Goal: Entertainment & Leisure: Consume media (video, audio)

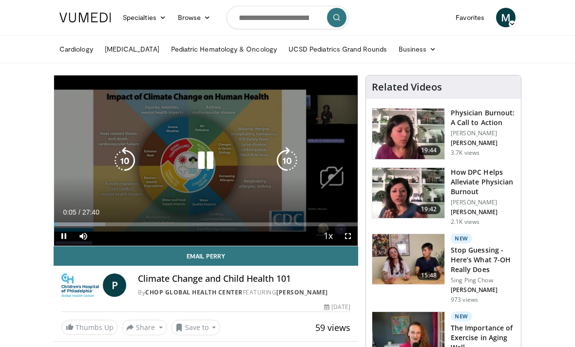
click at [203, 159] on icon "Video Player" at bounding box center [205, 160] width 27 height 27
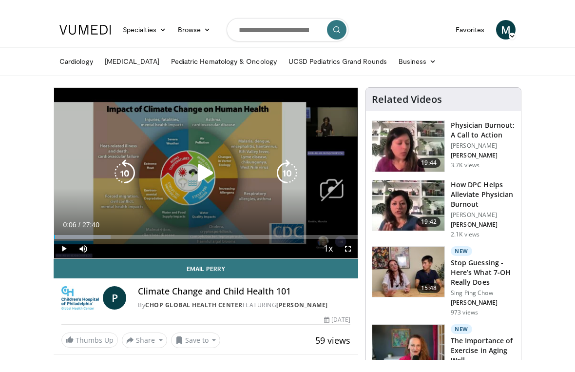
scroll to position [12, 0]
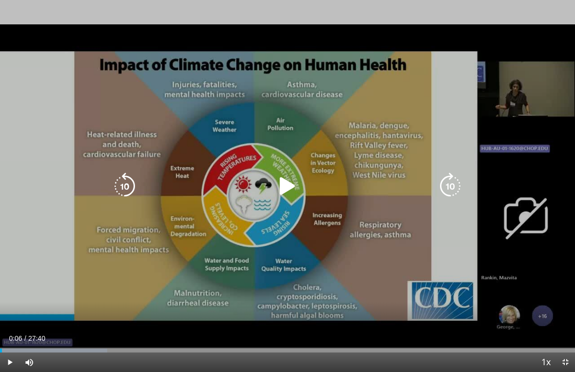
click at [277, 183] on icon "Video Player" at bounding box center [287, 185] width 27 height 27
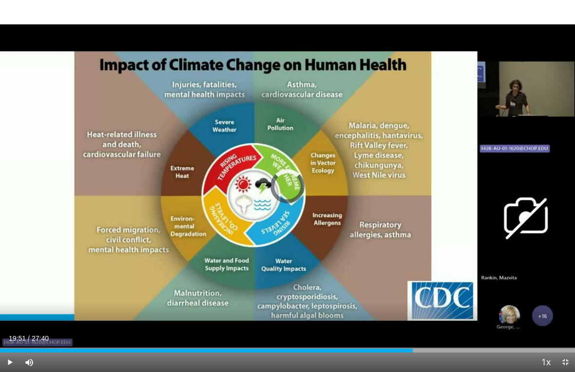
click at [413, 347] on div "Loaded : 62.04%" at bounding box center [287, 350] width 575 height 4
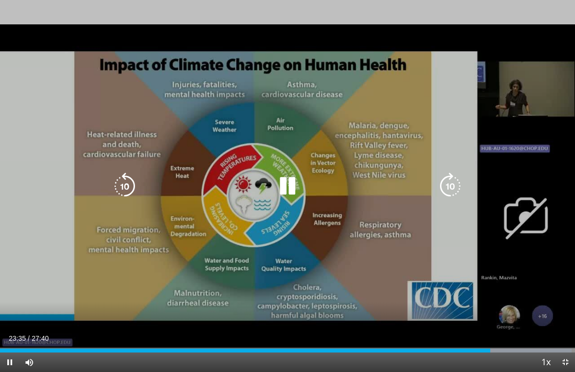
click at [289, 190] on icon "Video Player" at bounding box center [287, 185] width 27 height 27
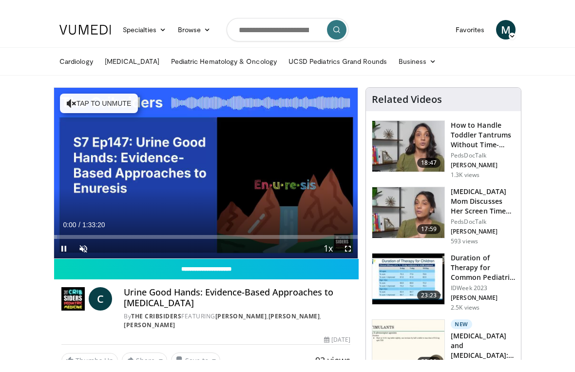
scroll to position [12, 0]
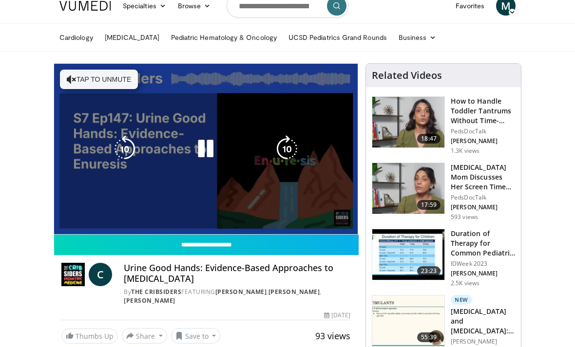
click at [317, 218] on div "10 seconds Tap to unmute" at bounding box center [206, 149] width 304 height 171
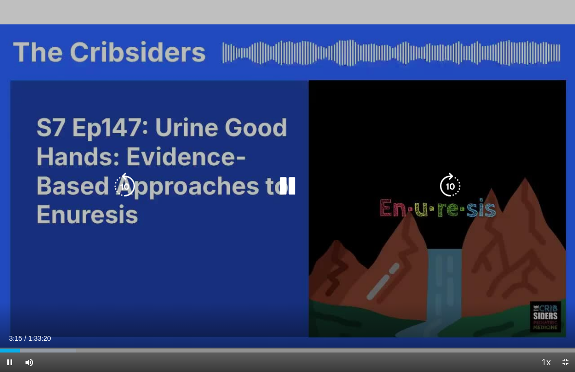
click at [290, 181] on icon "Video Player" at bounding box center [287, 185] width 27 height 27
